Goal: Find specific page/section: Find specific page/section

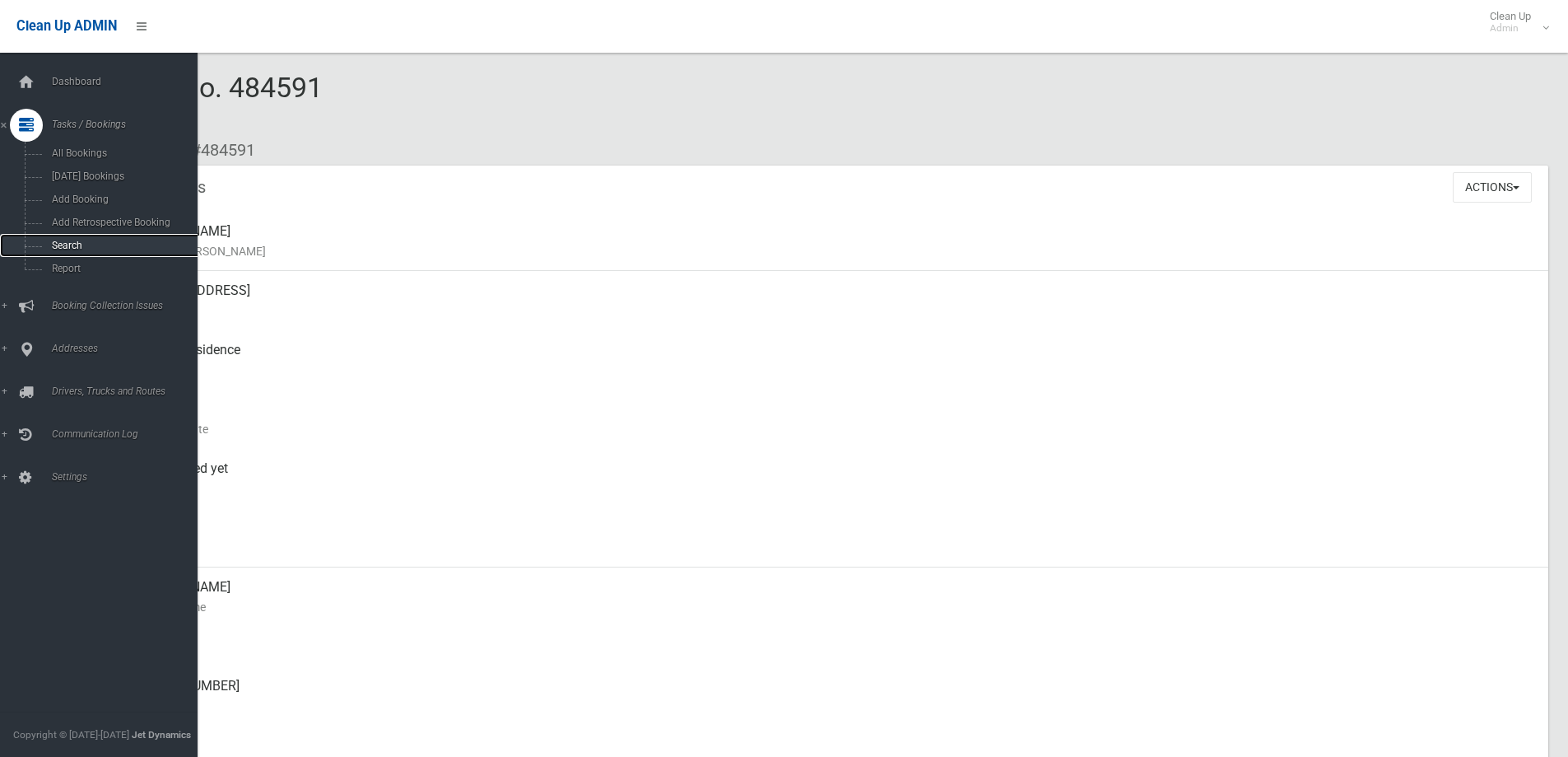
click at [51, 234] on link "Search" at bounding box center [104, 245] width 210 height 23
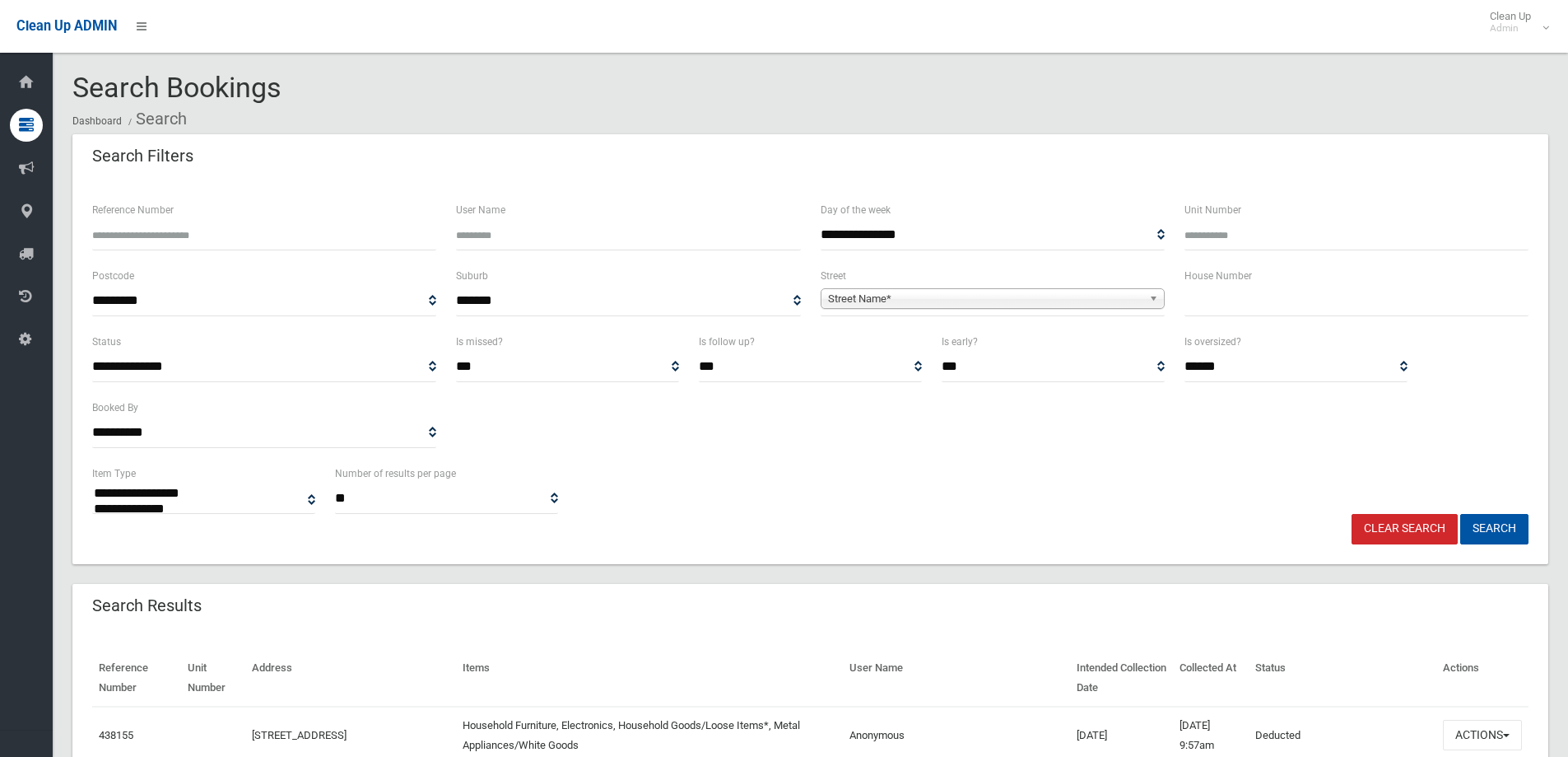
select select
click at [1247, 302] on input "text" at bounding box center [1356, 301] width 344 height 31
type input "**"
click at [871, 299] on span "Street Name*" at bounding box center [985, 298] width 314 height 20
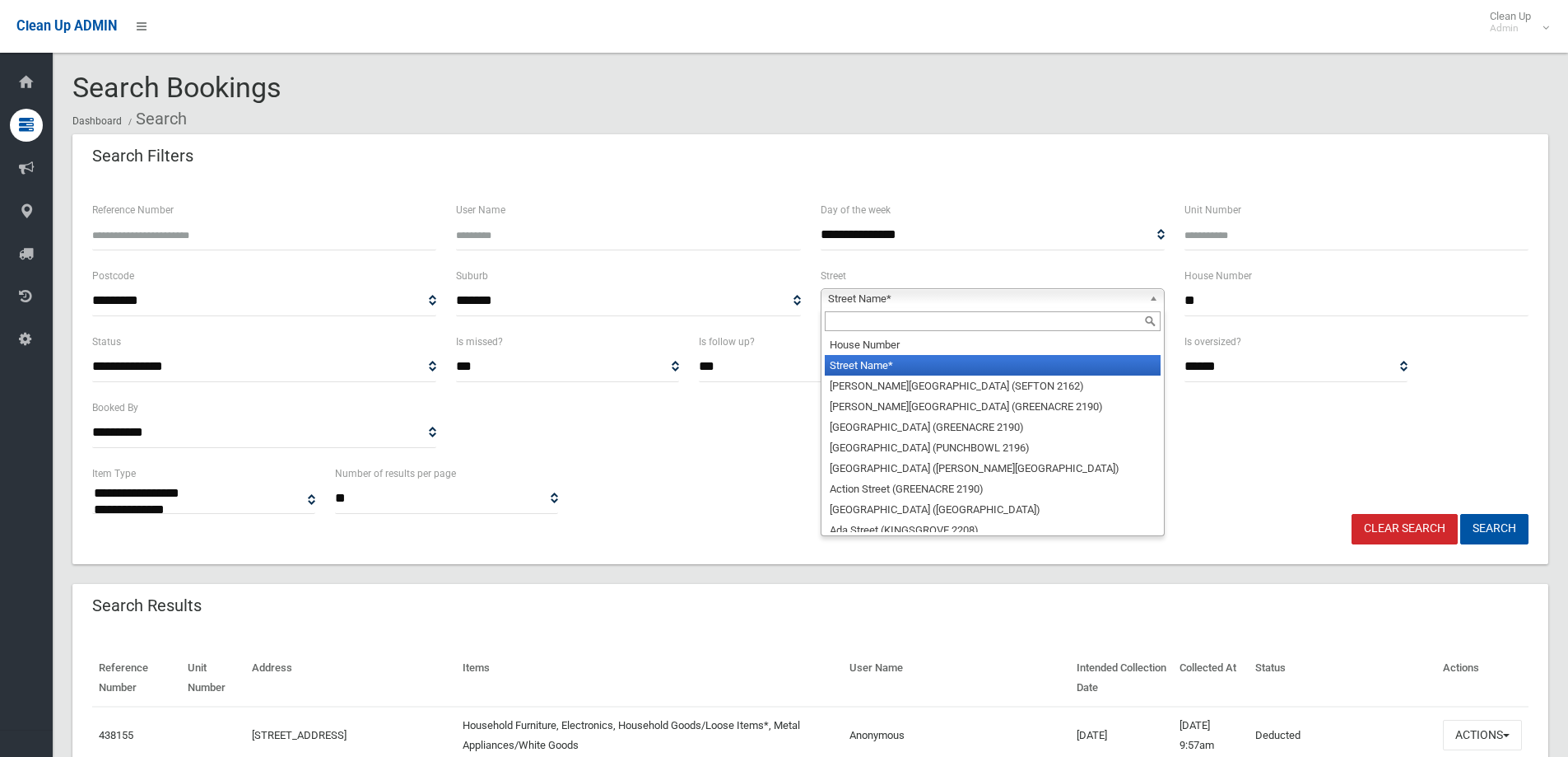
click at [853, 320] on input "text" at bounding box center [992, 320] width 336 height 20
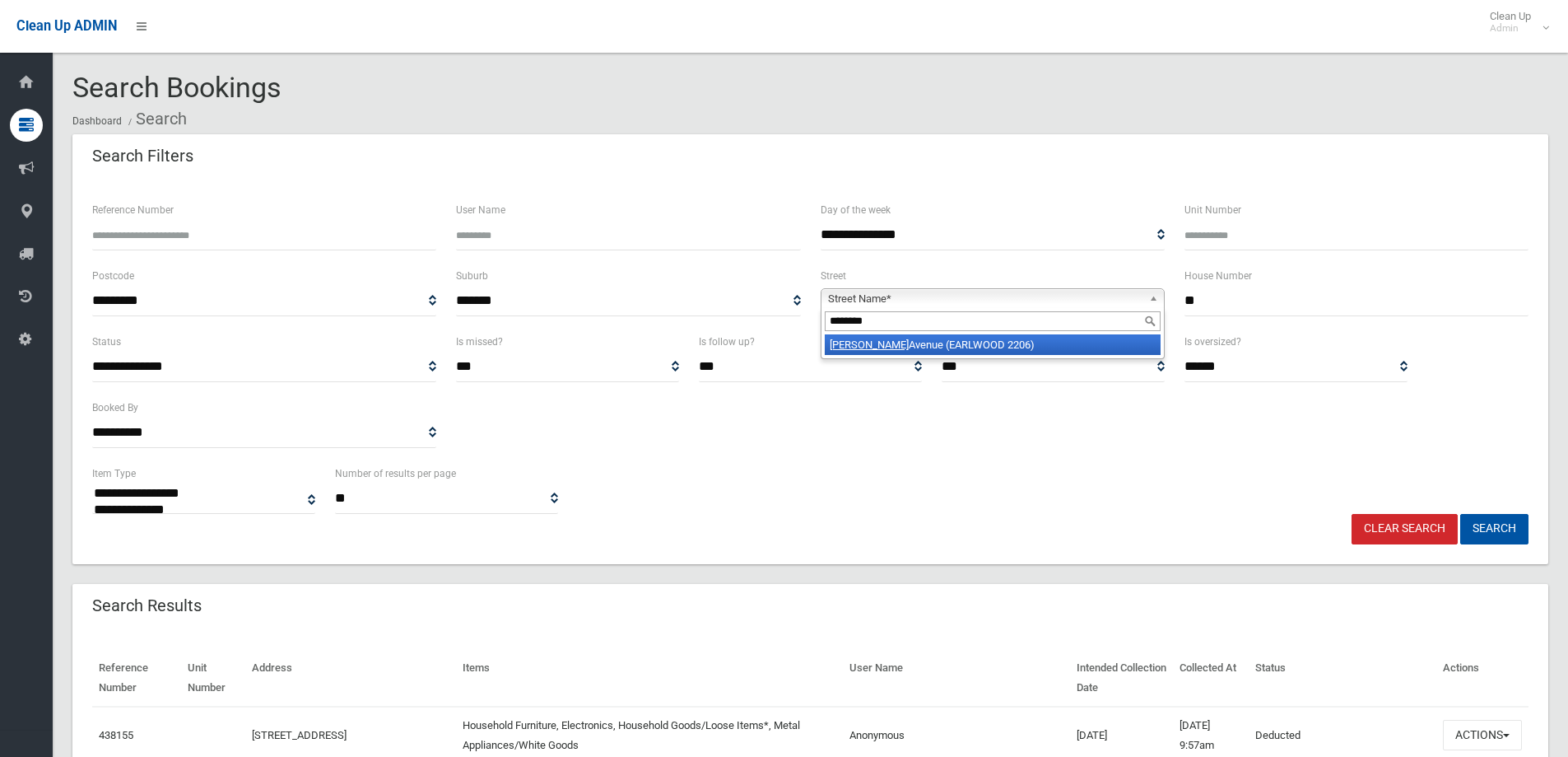
type input "********"
click at [866, 342] on em "[PERSON_NAME]" at bounding box center [869, 344] width 79 height 13
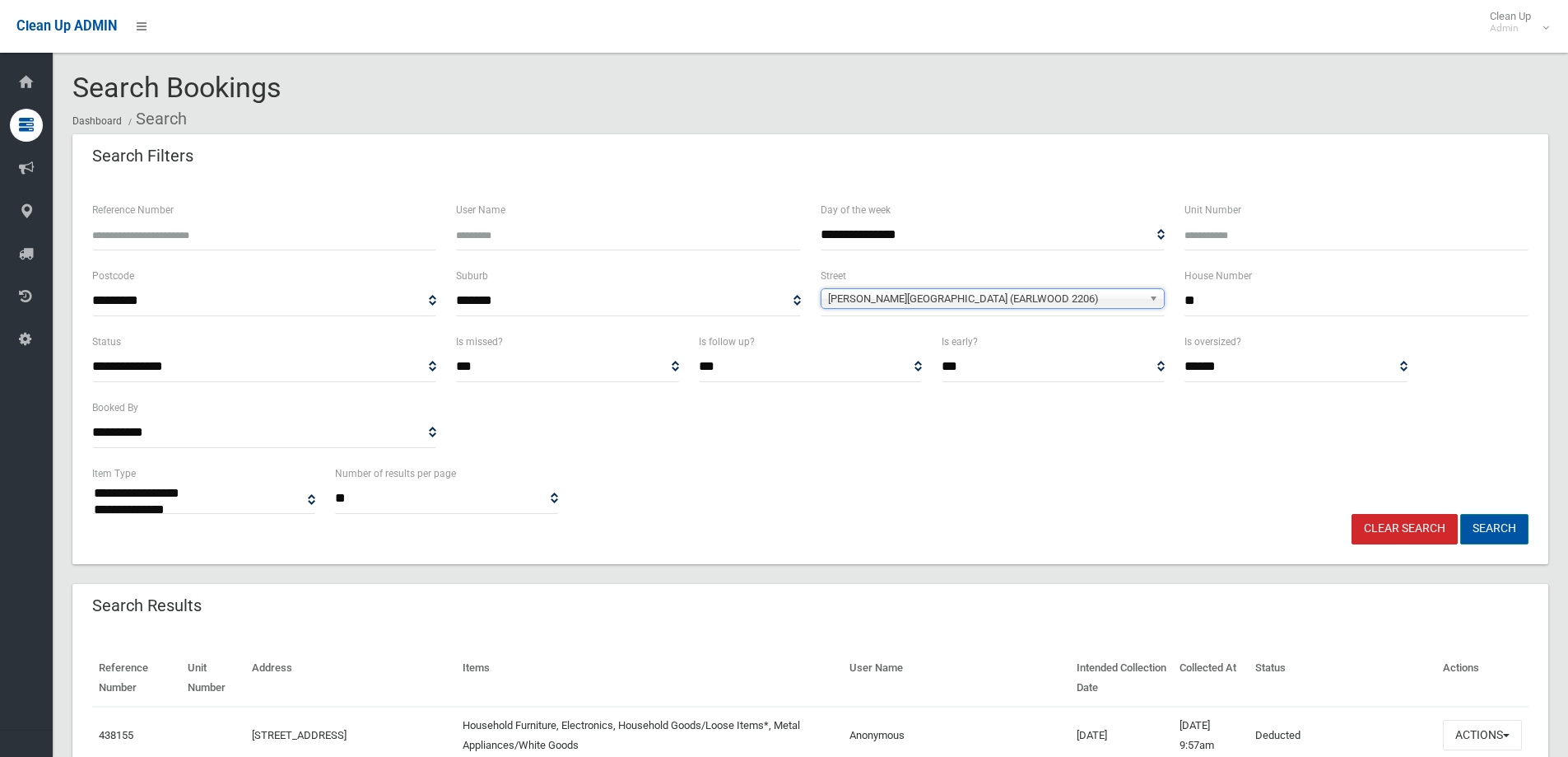
click at [1520, 523] on button "Search" at bounding box center [1495, 529] width 68 height 31
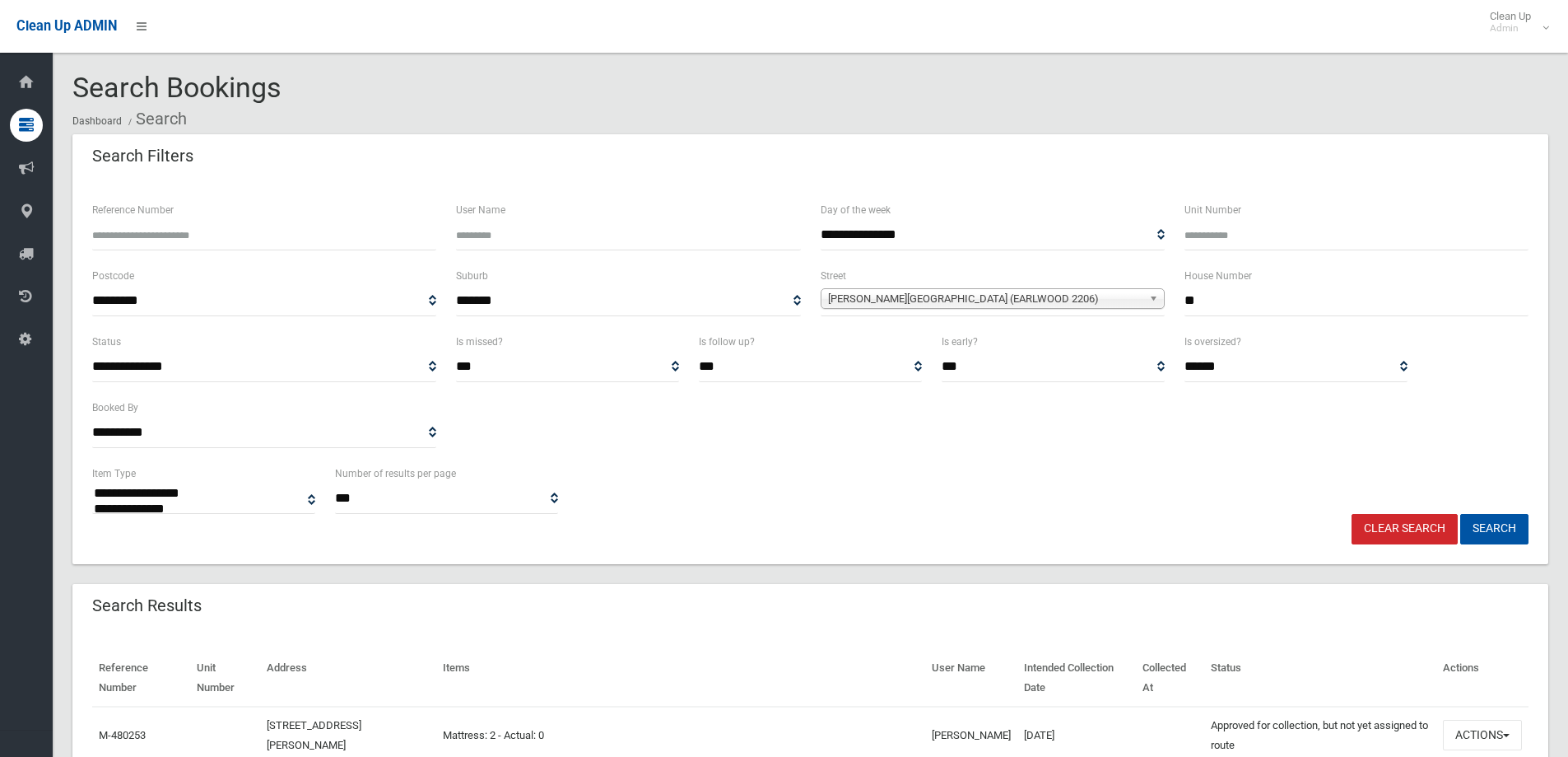
select select
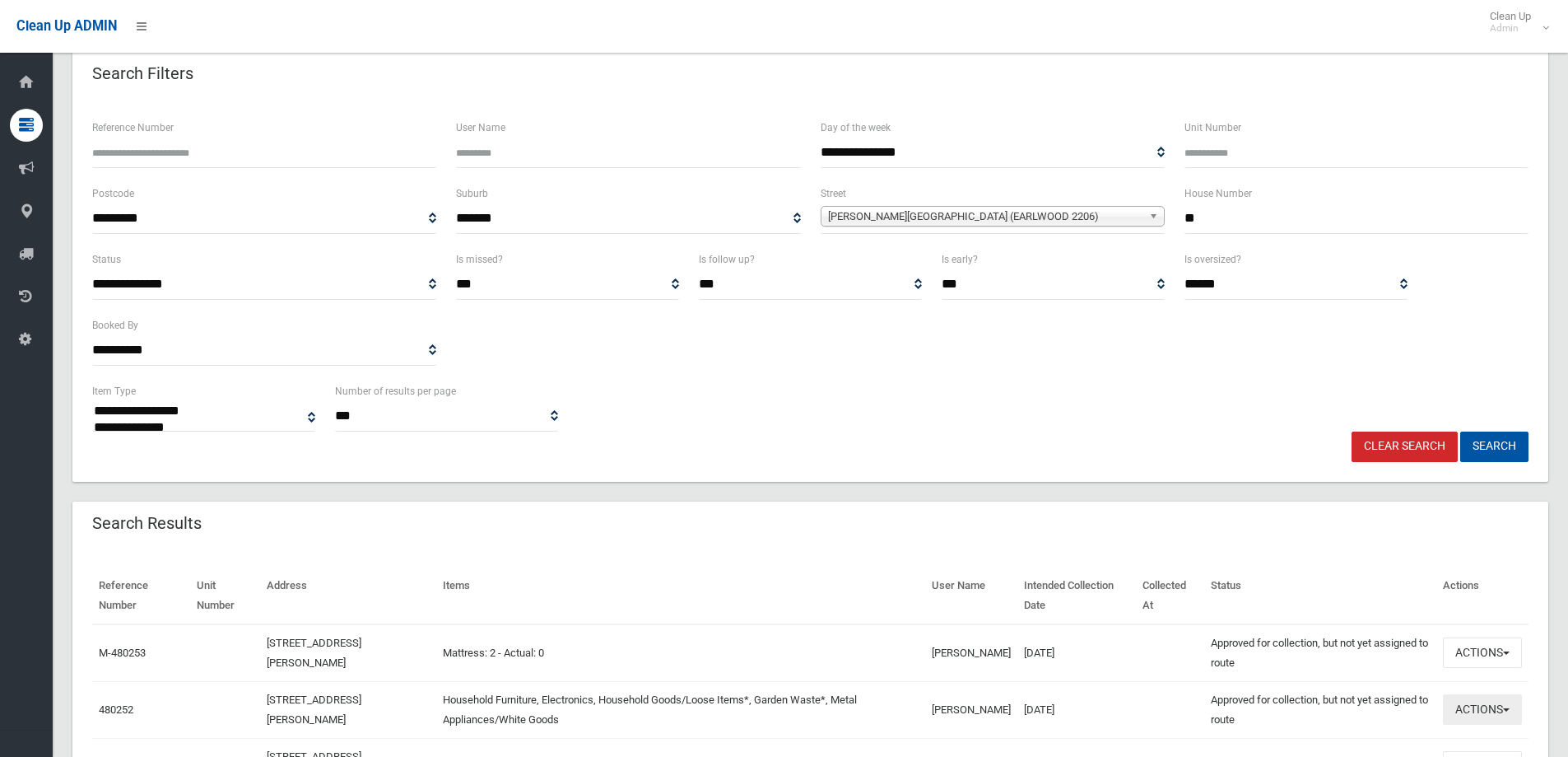
click at [1487, 711] on button "Actions" at bounding box center [1482, 709] width 79 height 31
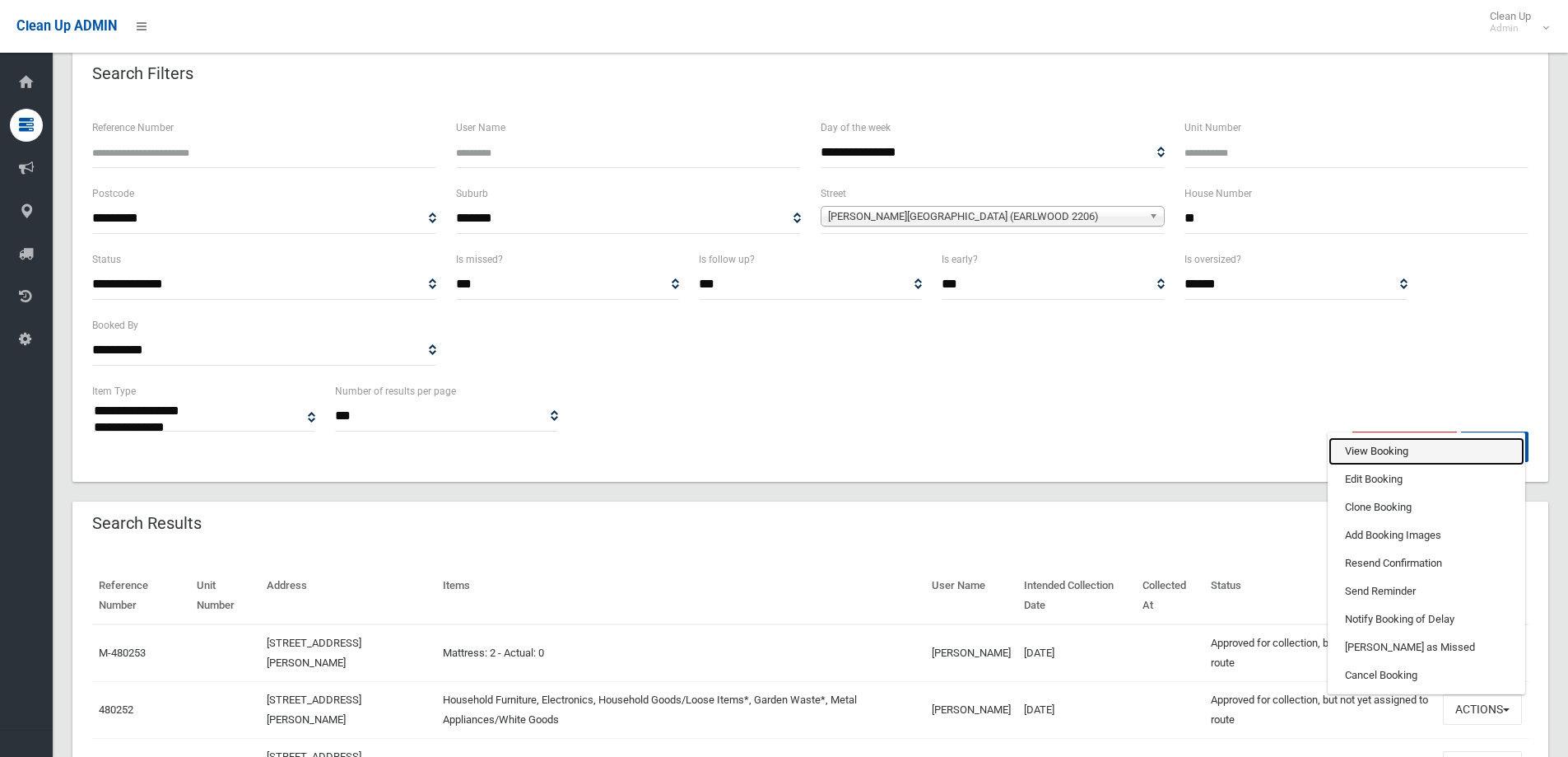
click at [1356, 447] on link "View Booking" at bounding box center [1426, 451] width 196 height 28
